Goal: Information Seeking & Learning: Learn about a topic

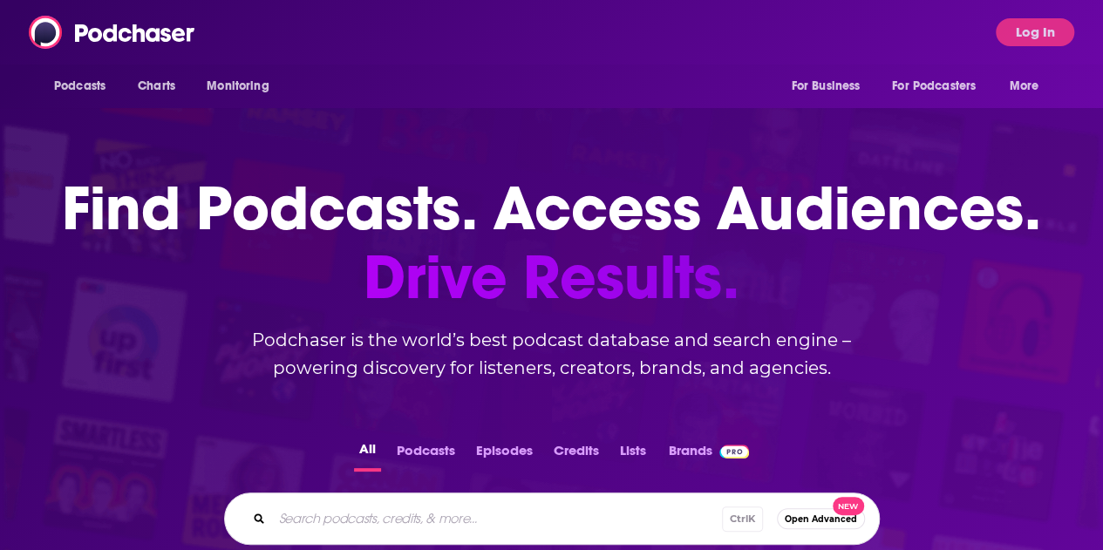
click at [396, 508] on input "Search podcasts, credits, & more..." at bounding box center [497, 519] width 450 height 28
type input "npr money memories"
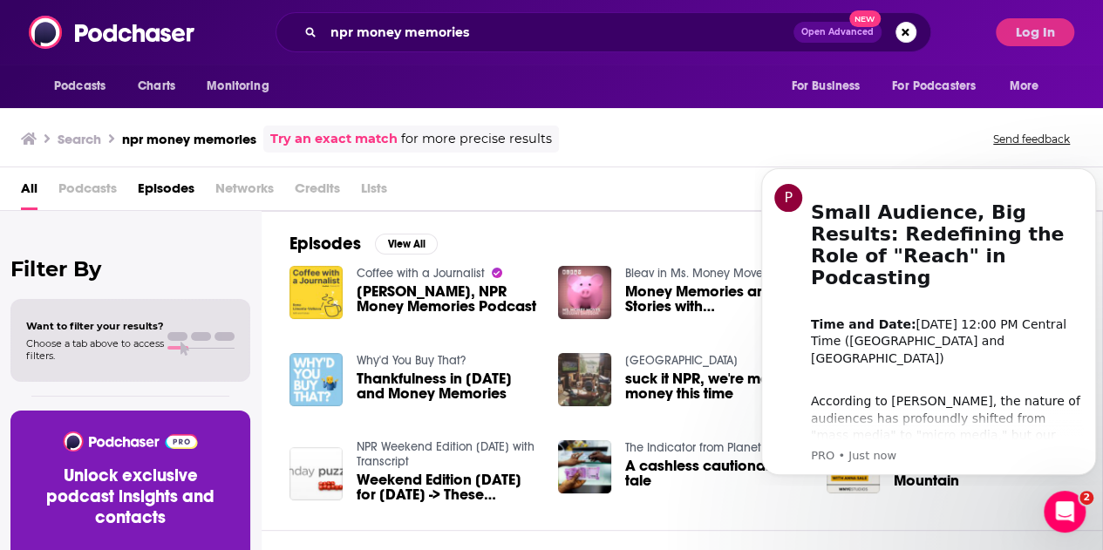
click at [455, 294] on span "[PERSON_NAME], NPR Money Memories Podcast" at bounding box center [447, 299] width 181 height 30
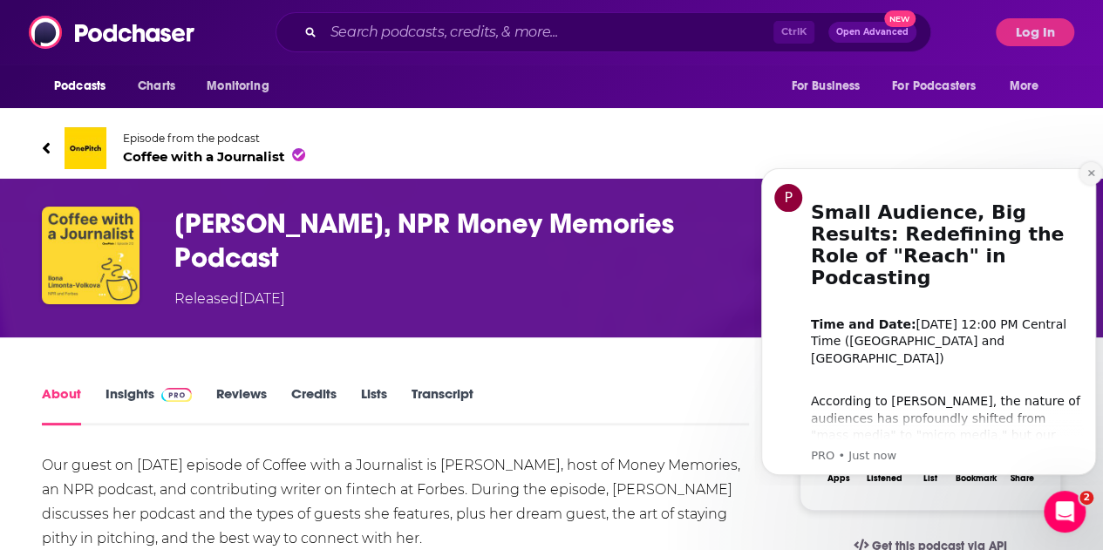
click at [1087, 172] on icon "Dismiss notification" at bounding box center [1092, 173] width 10 height 10
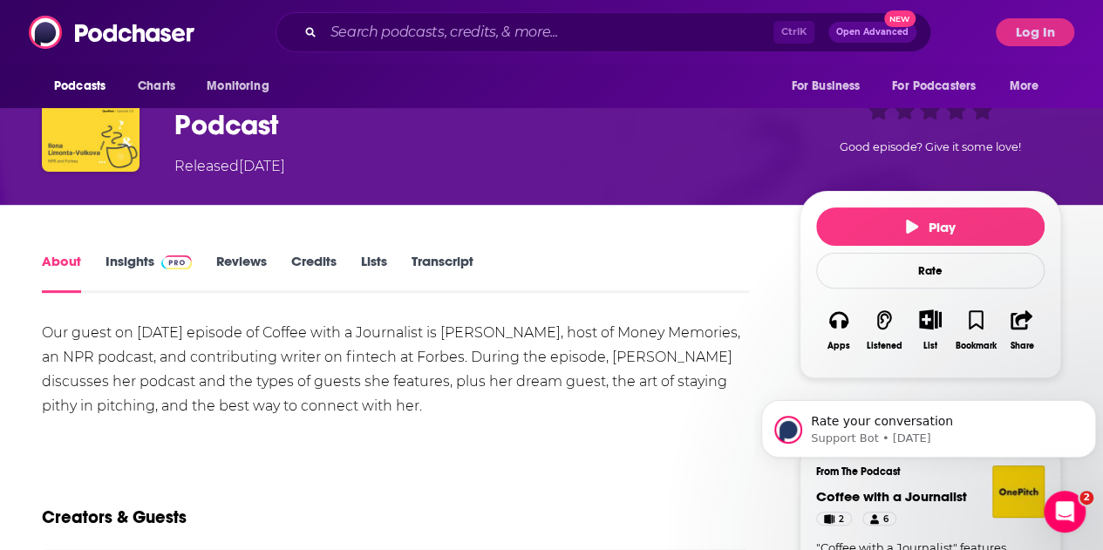
scroll to position [134, 0]
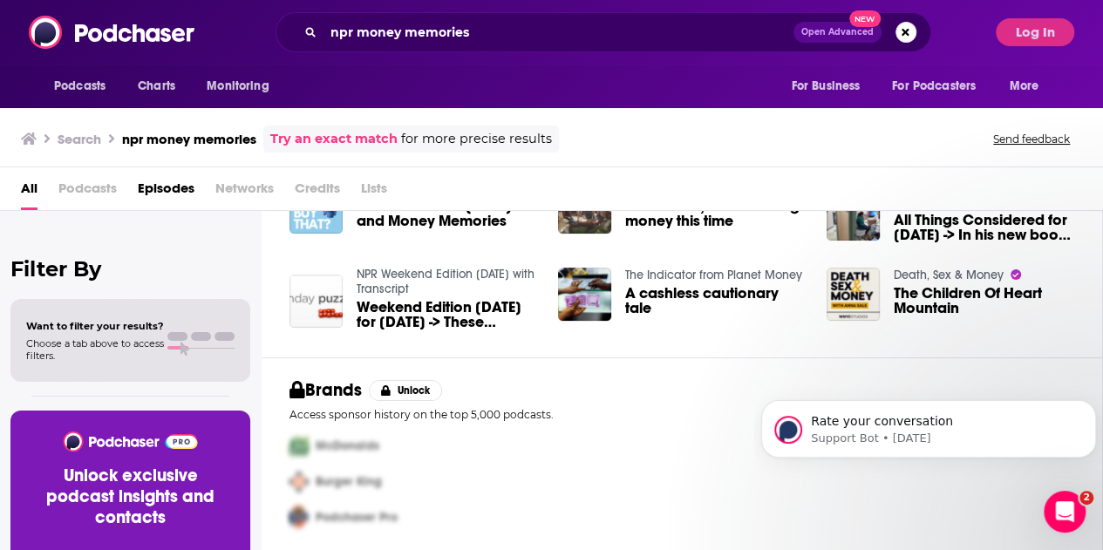
scroll to position [174, 0]
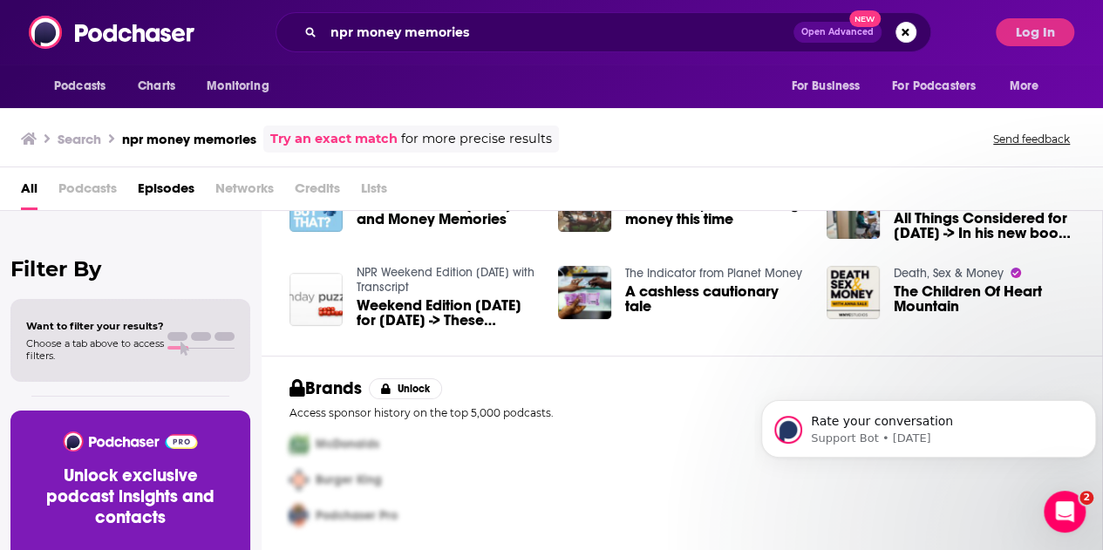
click at [84, 191] on span "Podcasts" at bounding box center [87, 192] width 58 height 36
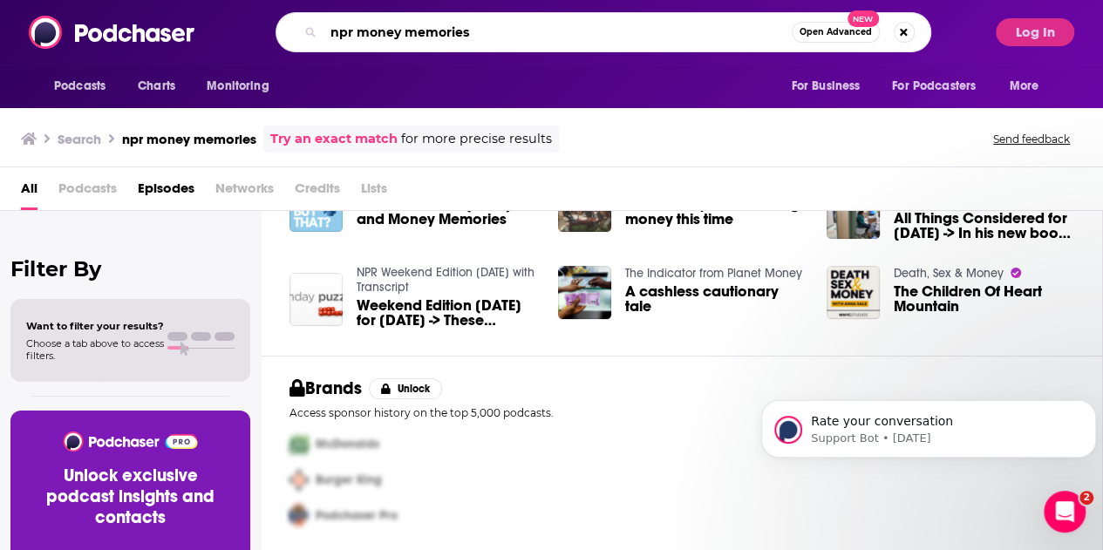
drag, startPoint x: 364, startPoint y: 36, endPoint x: 284, endPoint y: 39, distance: 79.4
click at [284, 39] on div "npr money memories Open Advanced New" at bounding box center [604, 32] width 656 height 40
type input "money memories"
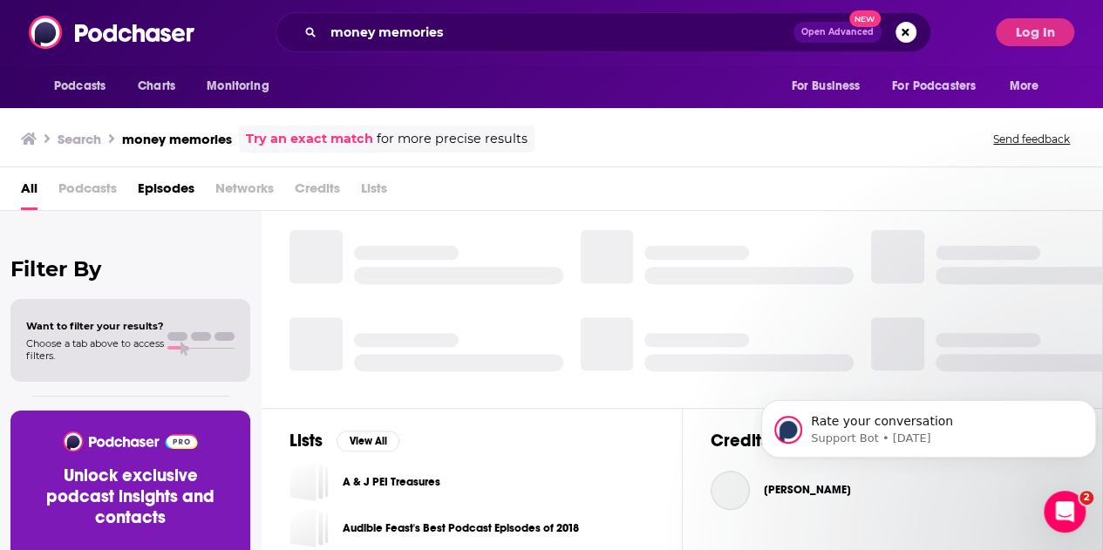
scroll to position [417, 0]
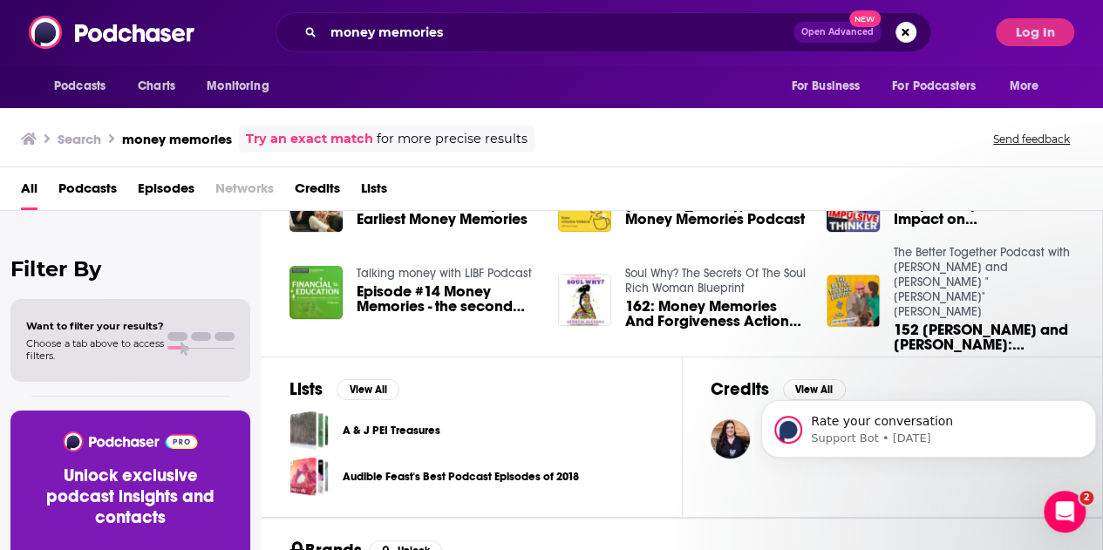
click at [104, 193] on span "Podcasts" at bounding box center [87, 192] width 58 height 36
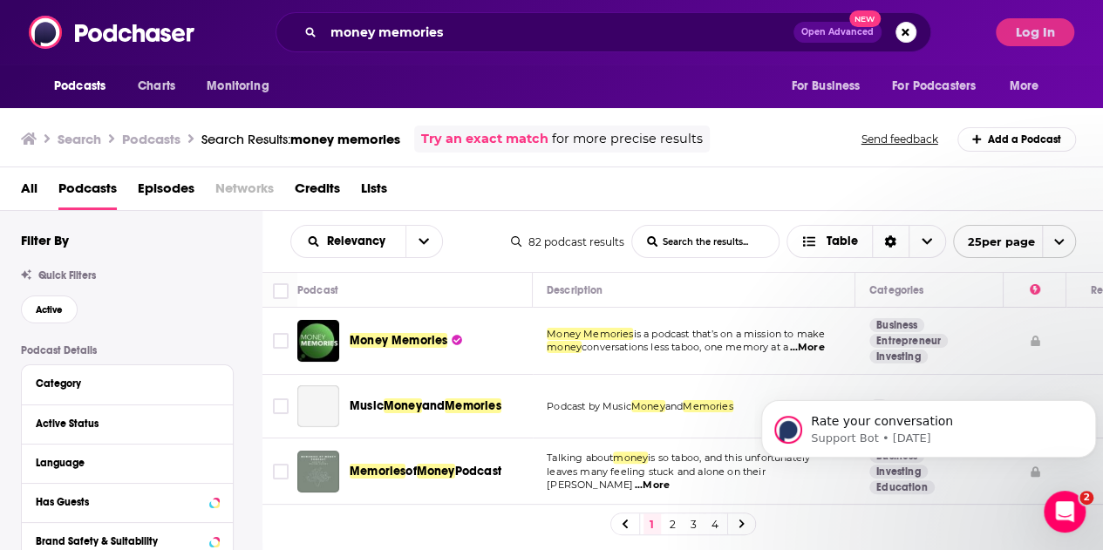
click at [405, 333] on span "Money Memories" at bounding box center [399, 340] width 98 height 15
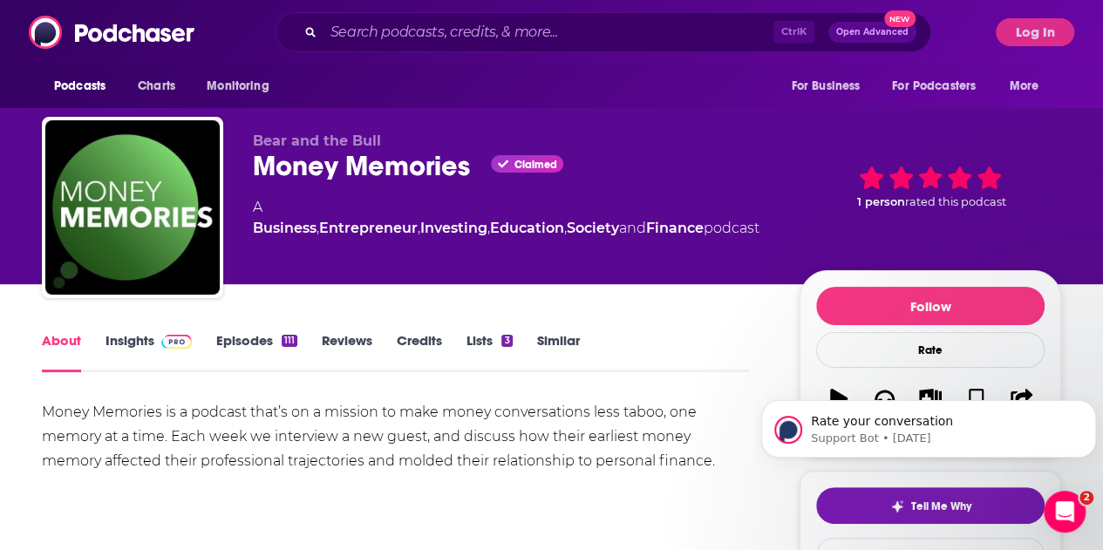
scroll to position [92, 0]
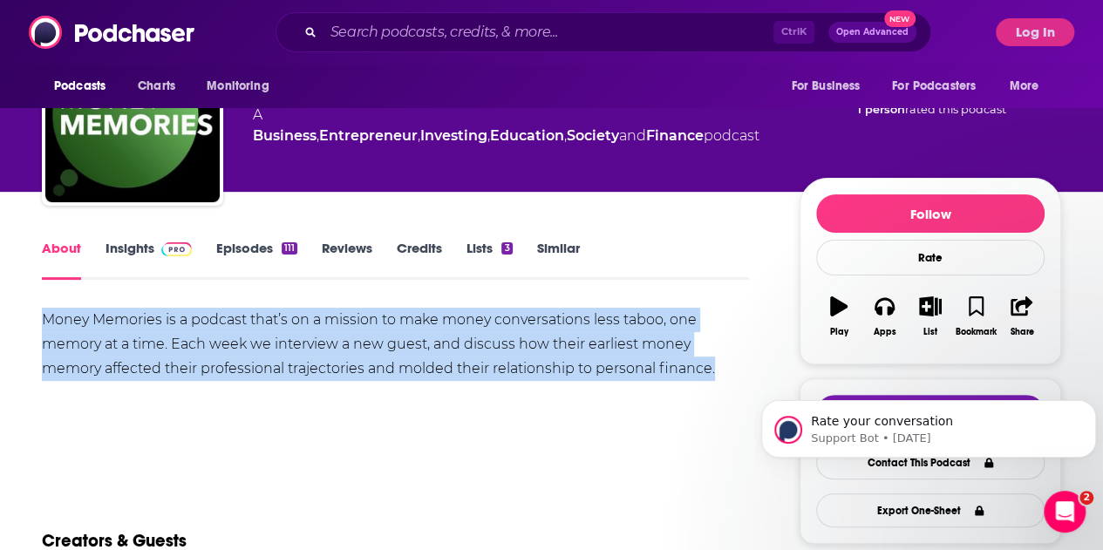
drag, startPoint x: 42, startPoint y: 308, endPoint x: 660, endPoint y: 385, distance: 623.0
click at [660, 385] on div "Money Memories is a podcast that’s on a mission to make money conversations les…" at bounding box center [395, 369] width 707 height 122
copy div "Money Memories is a podcast that’s on a mission to make money conversations les…"
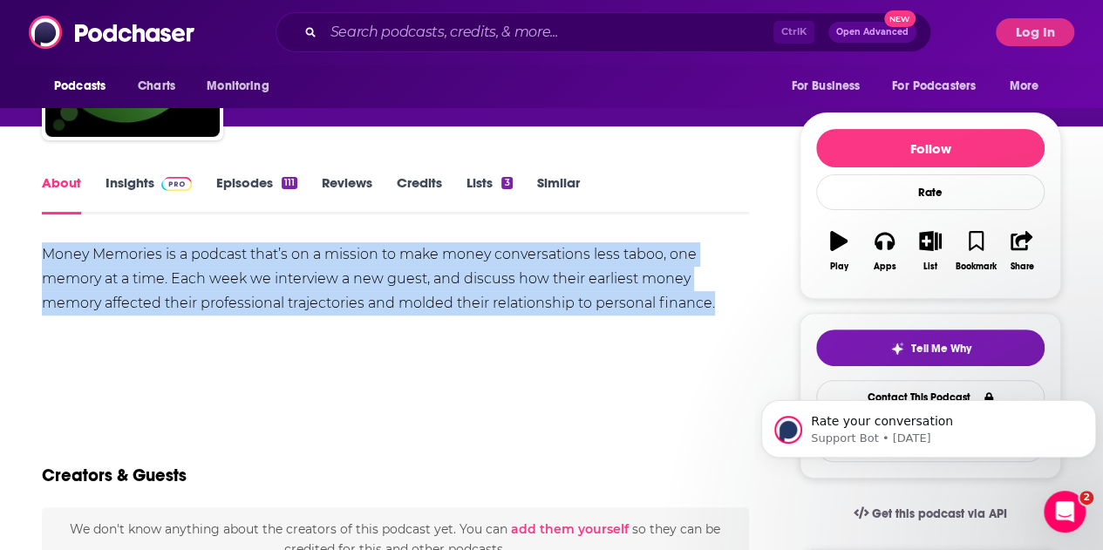
scroll to position [0, 0]
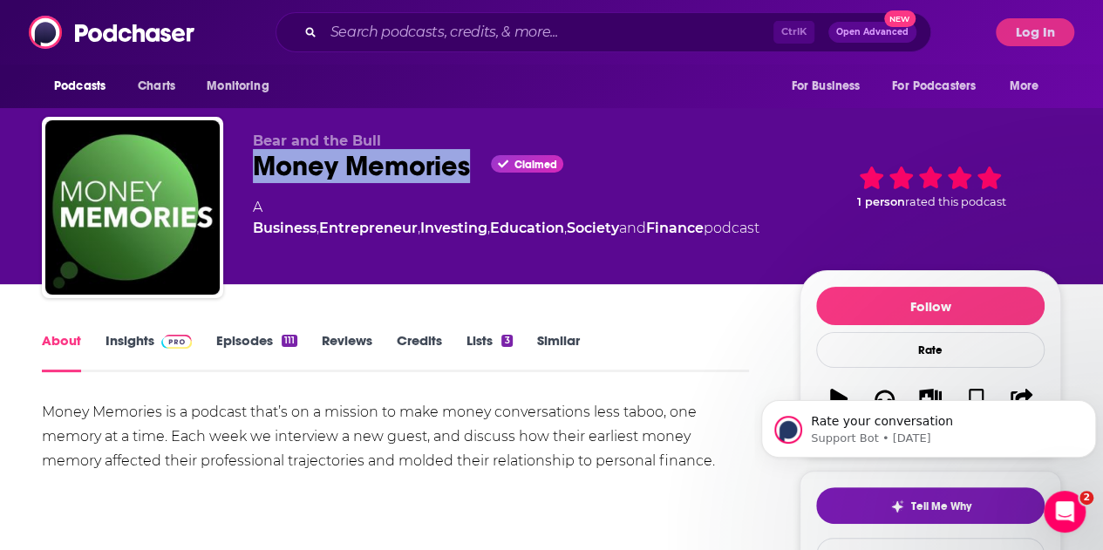
drag, startPoint x: 253, startPoint y: 166, endPoint x: 470, endPoint y: 174, distance: 217.3
click at [470, 174] on div "Money Memories Claimed" at bounding box center [512, 166] width 519 height 34
copy h1 "Money Memories"
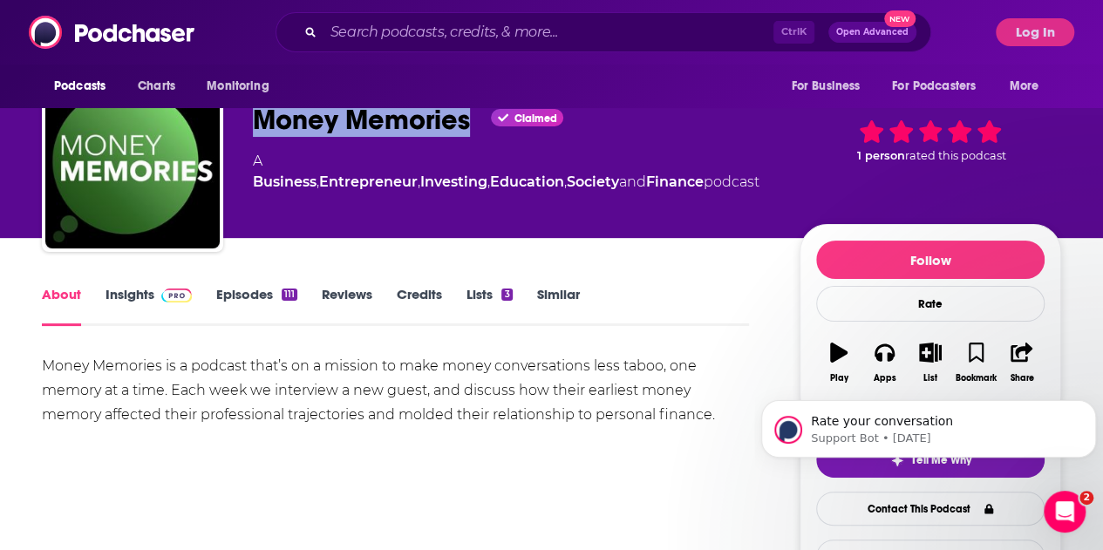
scroll to position [17, 0]
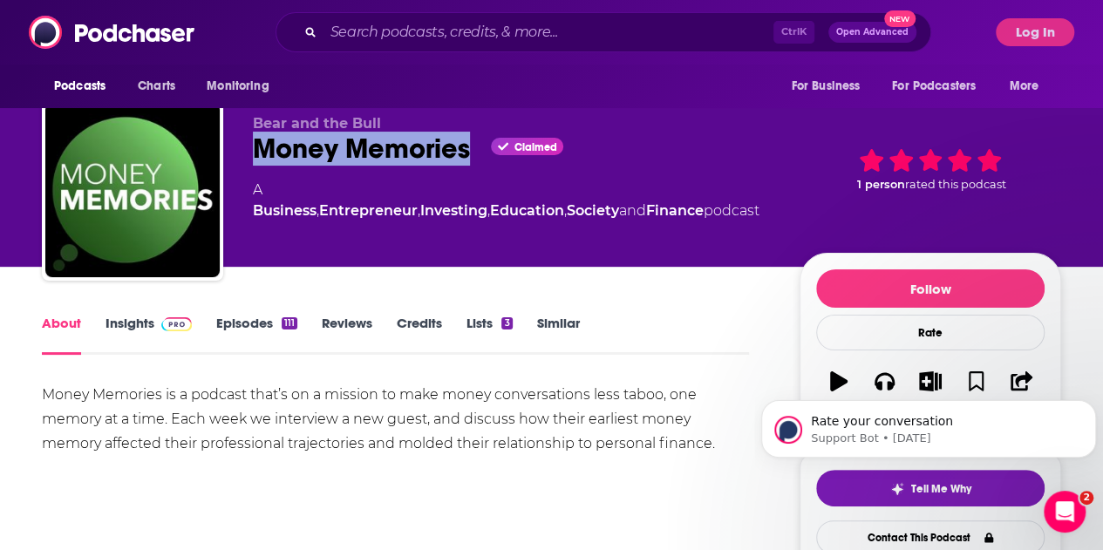
click at [242, 330] on link "Episodes 111" at bounding box center [256, 335] width 81 height 40
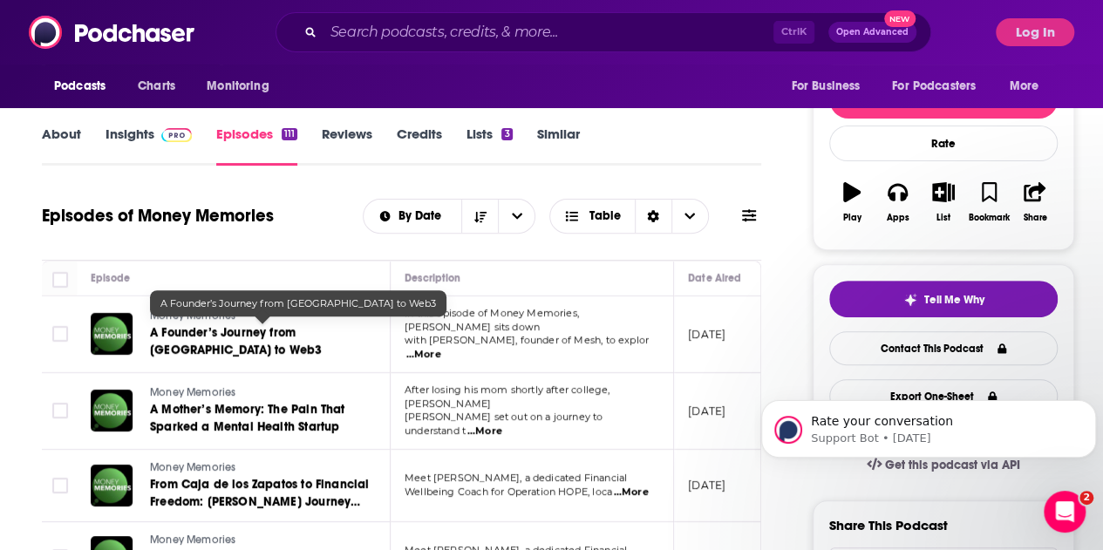
scroll to position [208, 0]
